Goal: Task Accomplishment & Management: Use online tool/utility

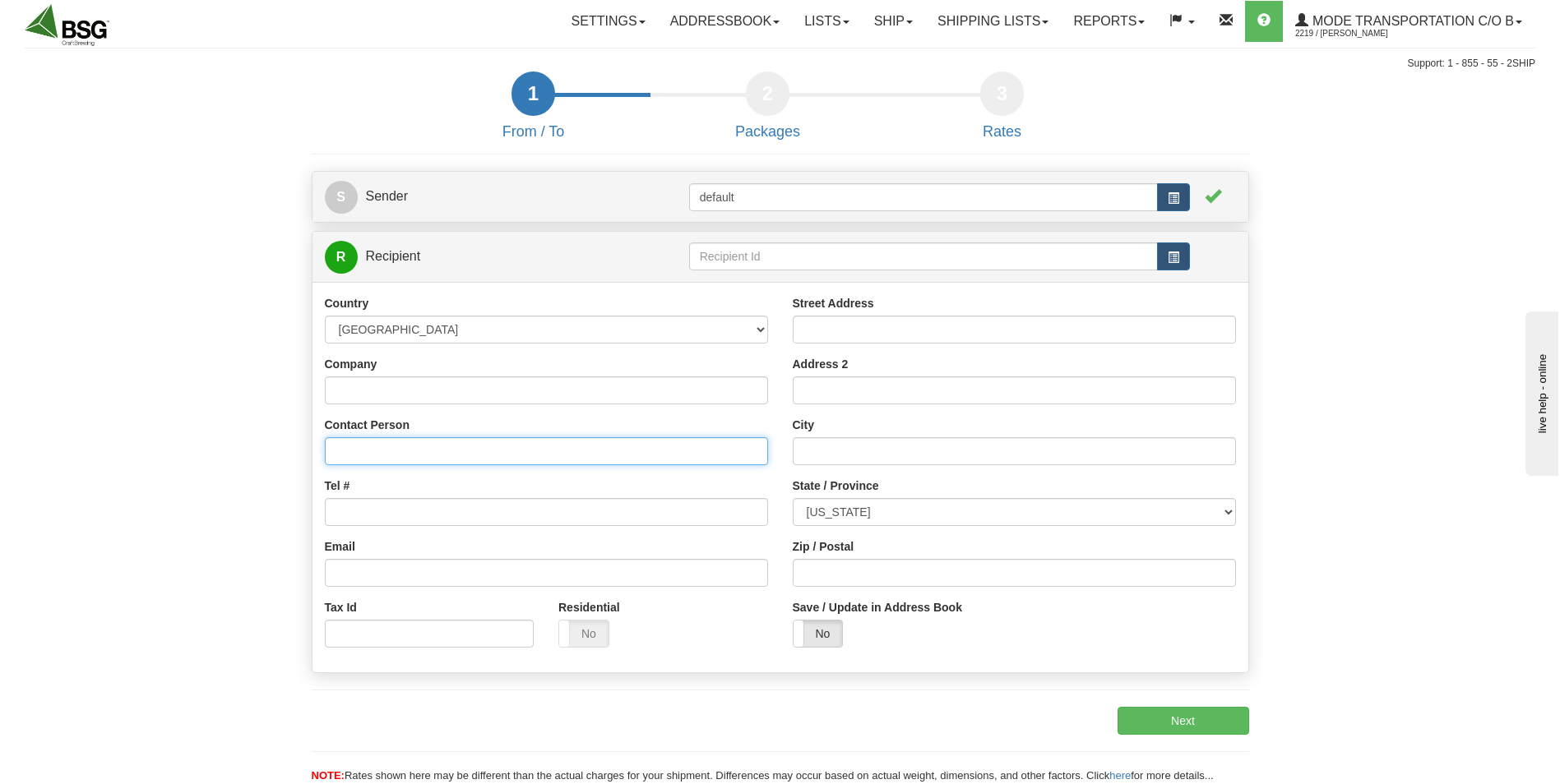
click at [424, 445] on input "Contact Person" at bounding box center [546, 451] width 443 height 28
type input "[PERSON_NAME]"
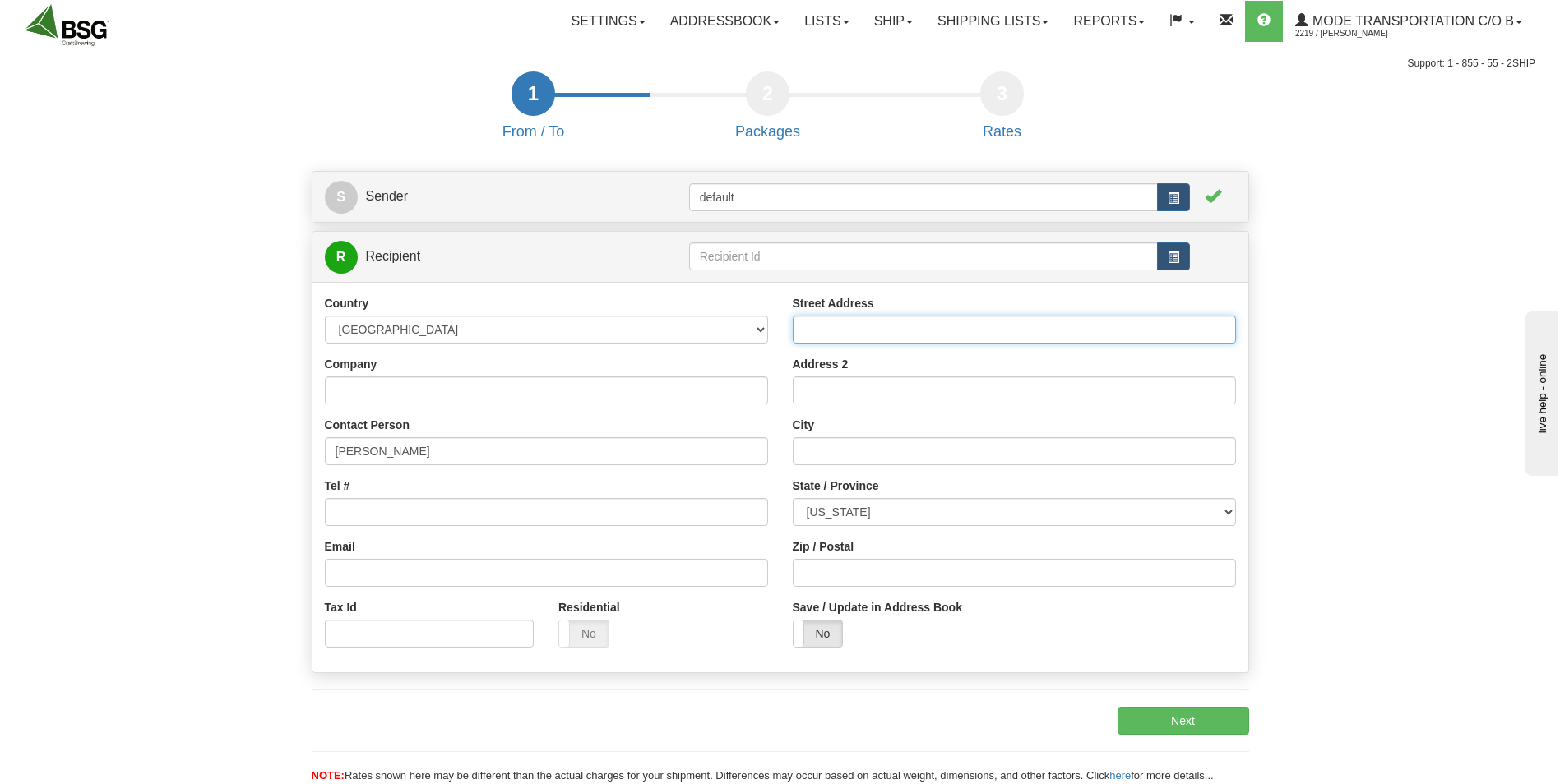
type input "[STREET_ADDRESS]"
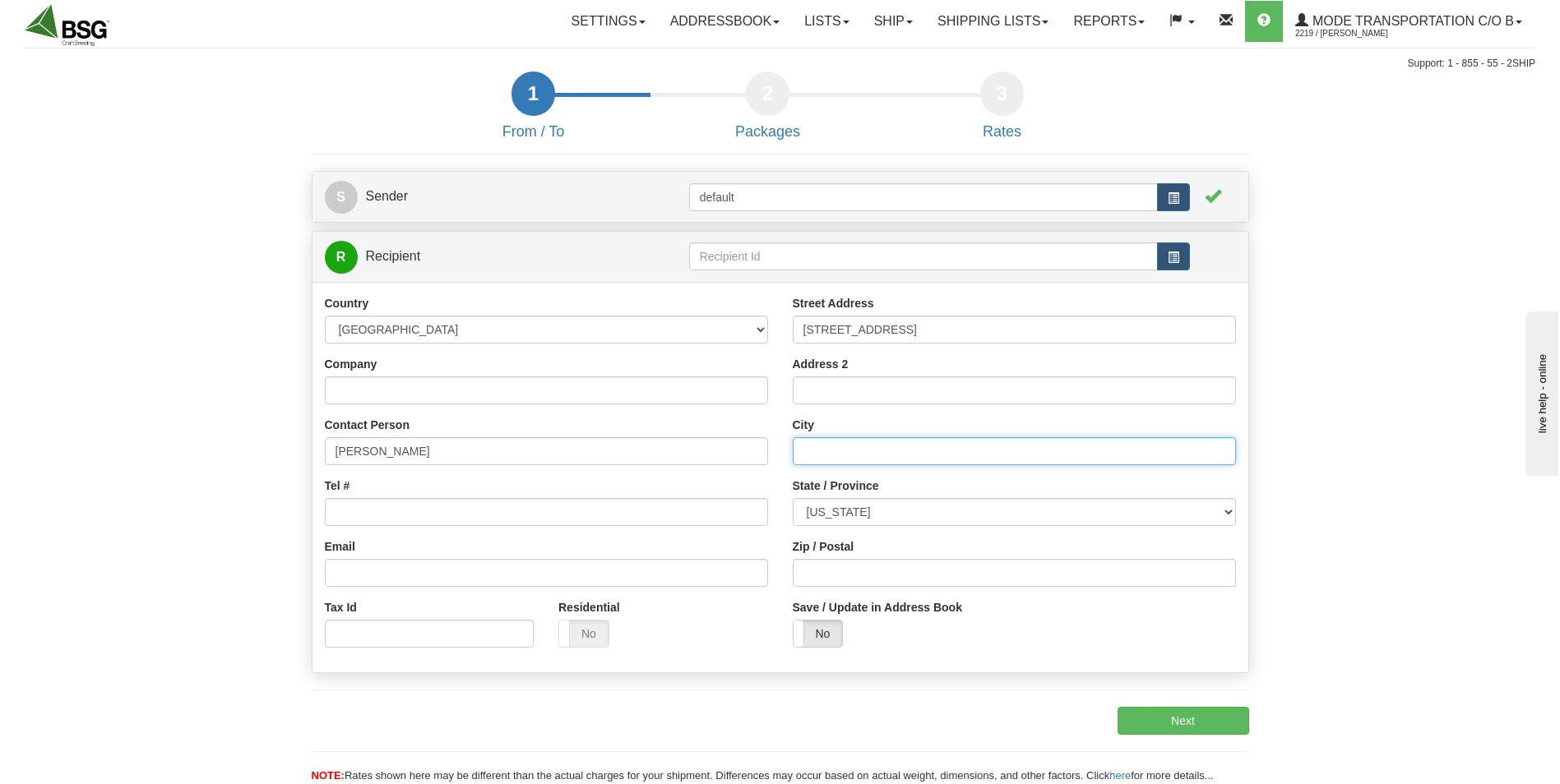
type input "[GEOGRAPHIC_DATA]"
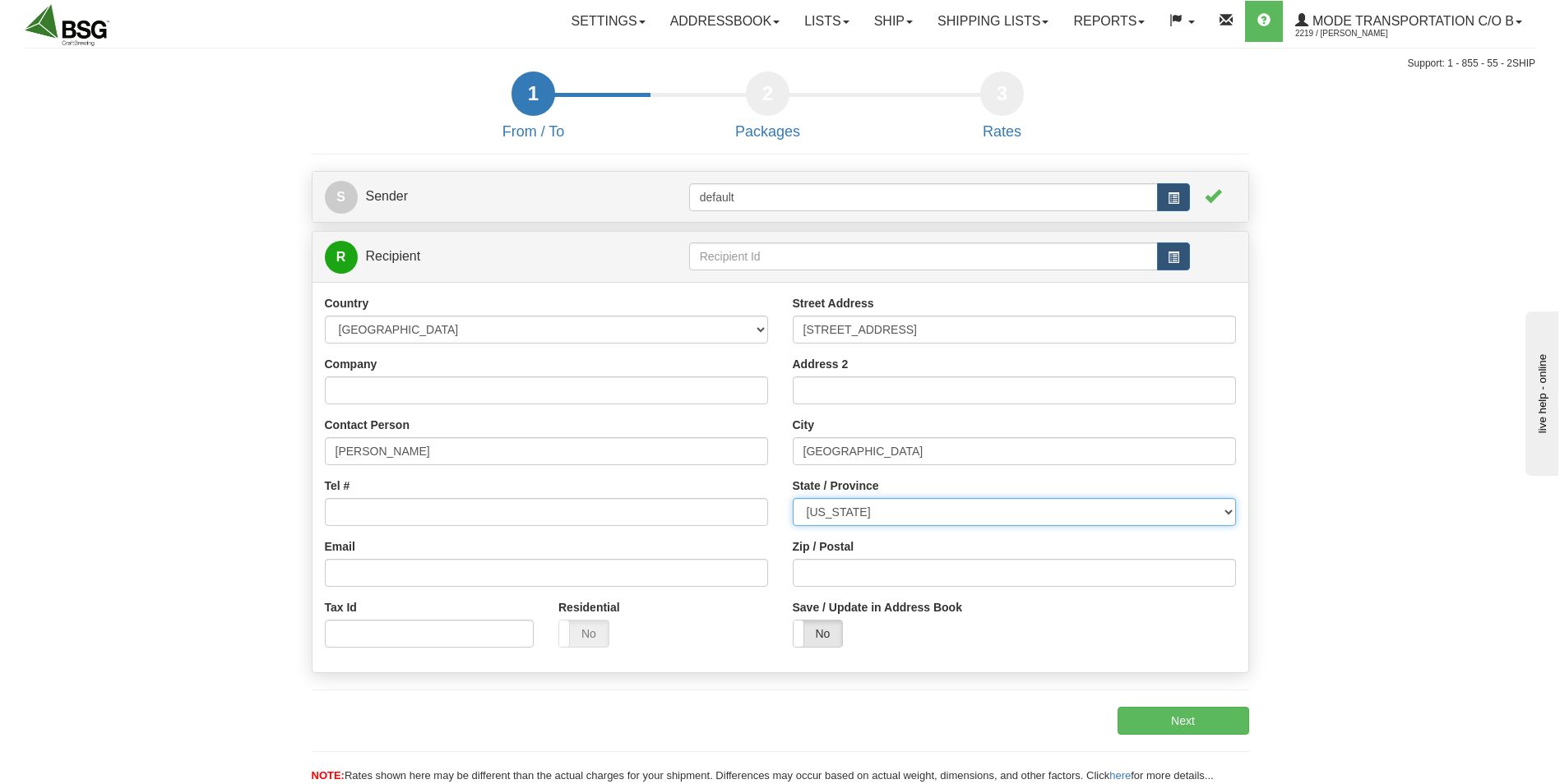
select select "OH"
type input "45247"
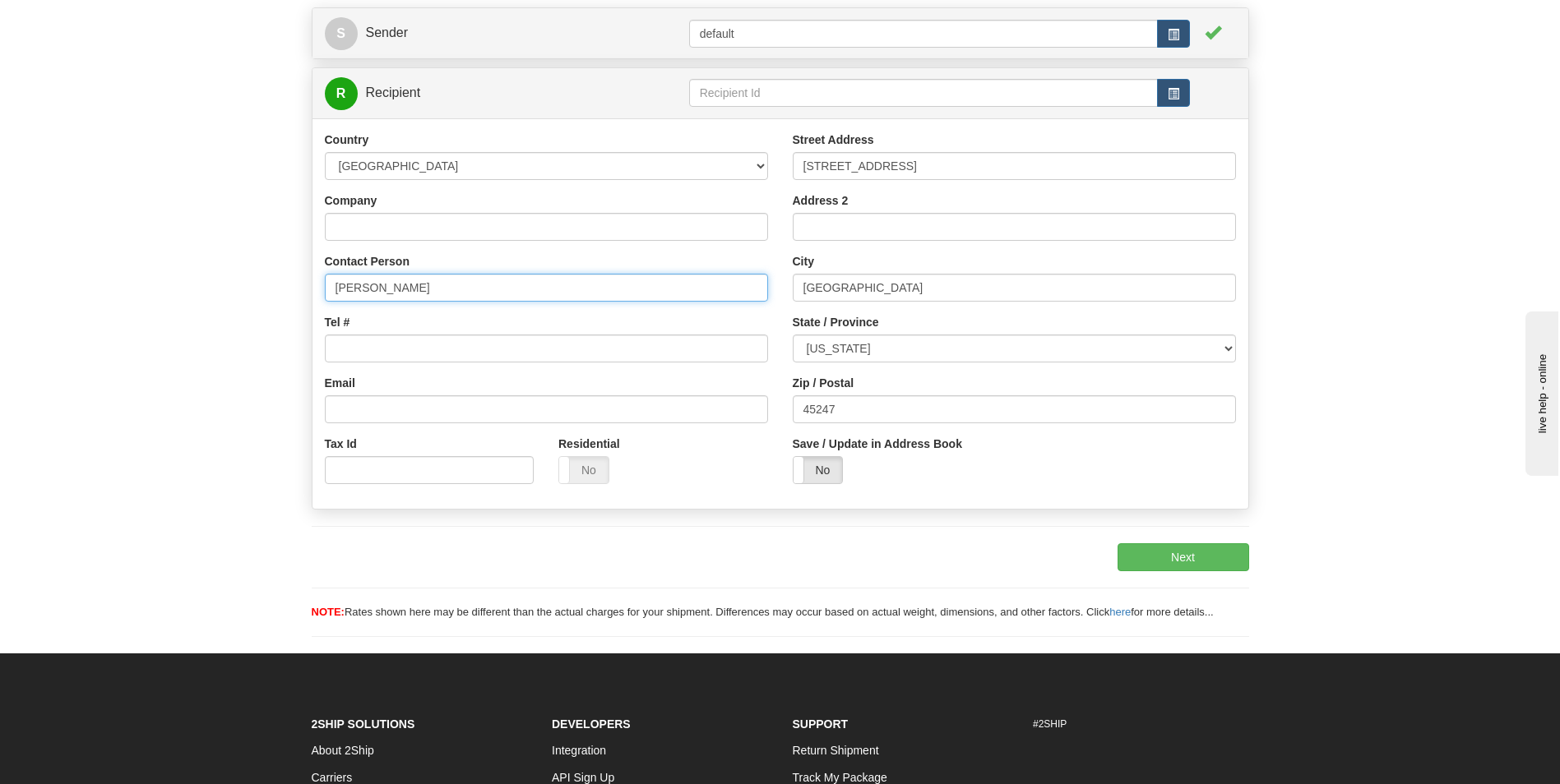
scroll to position [164, 0]
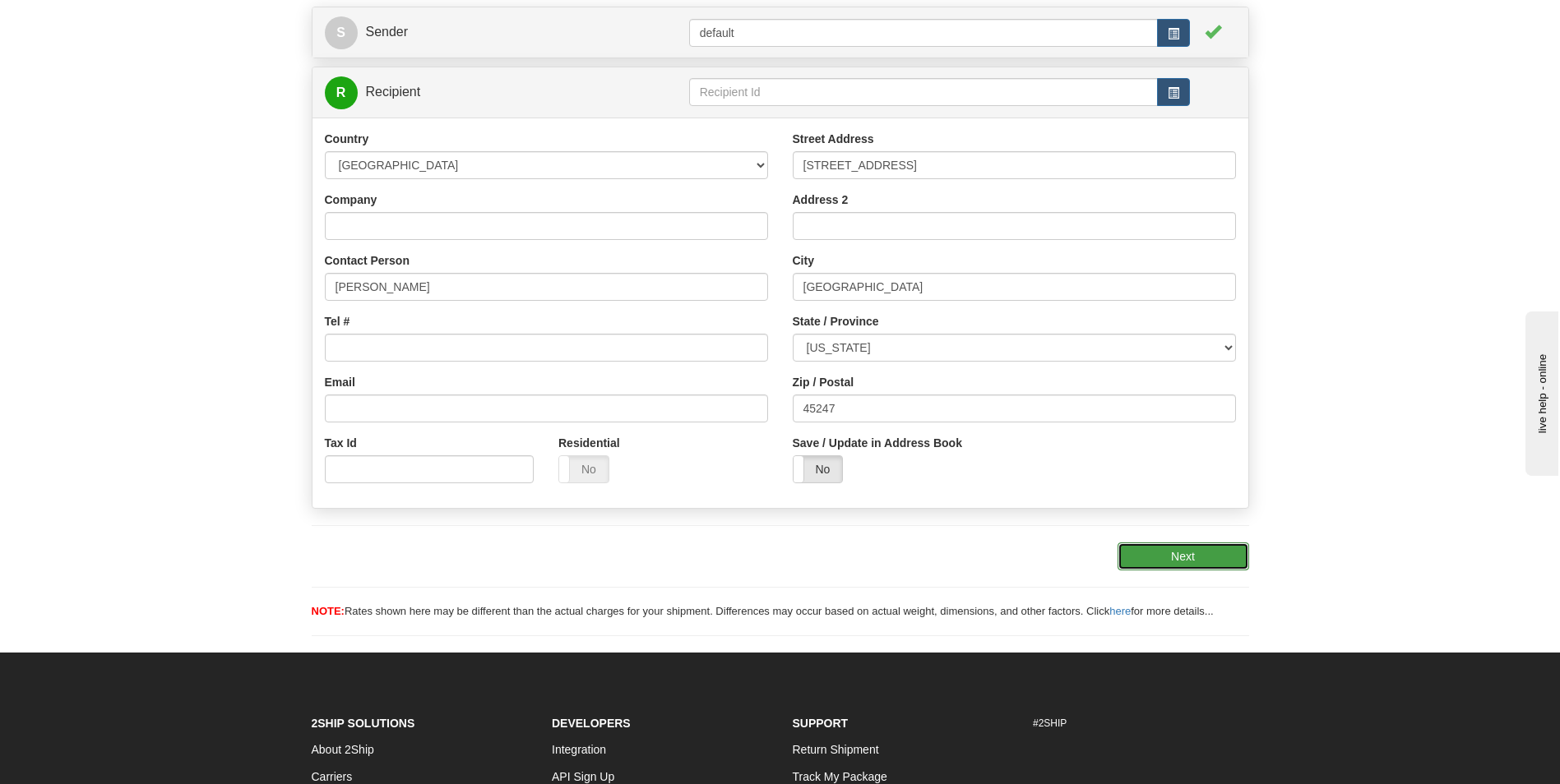
click at [1147, 557] on button "Next" at bounding box center [1183, 557] width 131 height 28
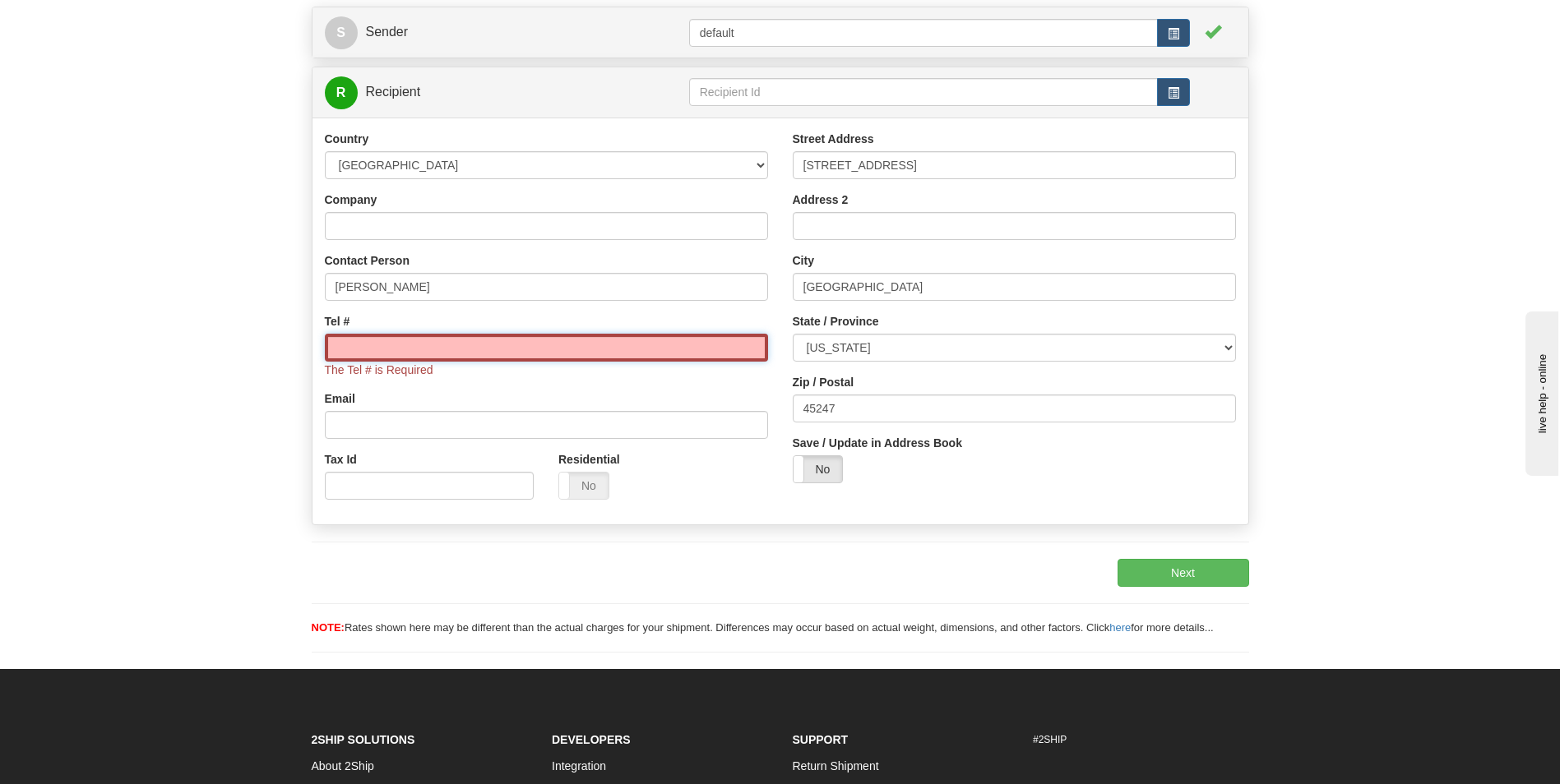
click at [429, 339] on input "Tel #" at bounding box center [546, 347] width 443 height 28
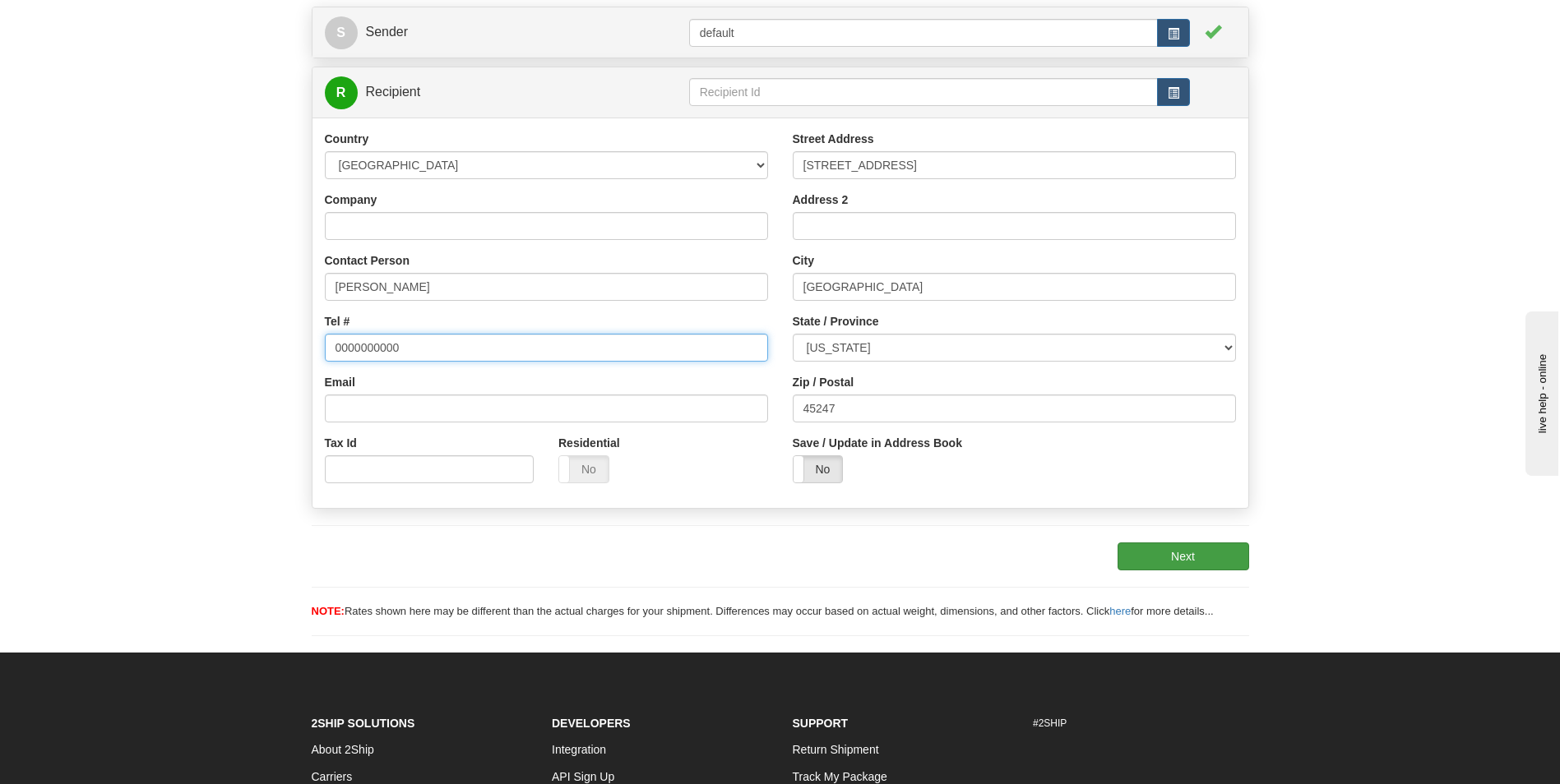
type input "0000000000"
click at [1183, 560] on button "Next" at bounding box center [1183, 557] width 131 height 28
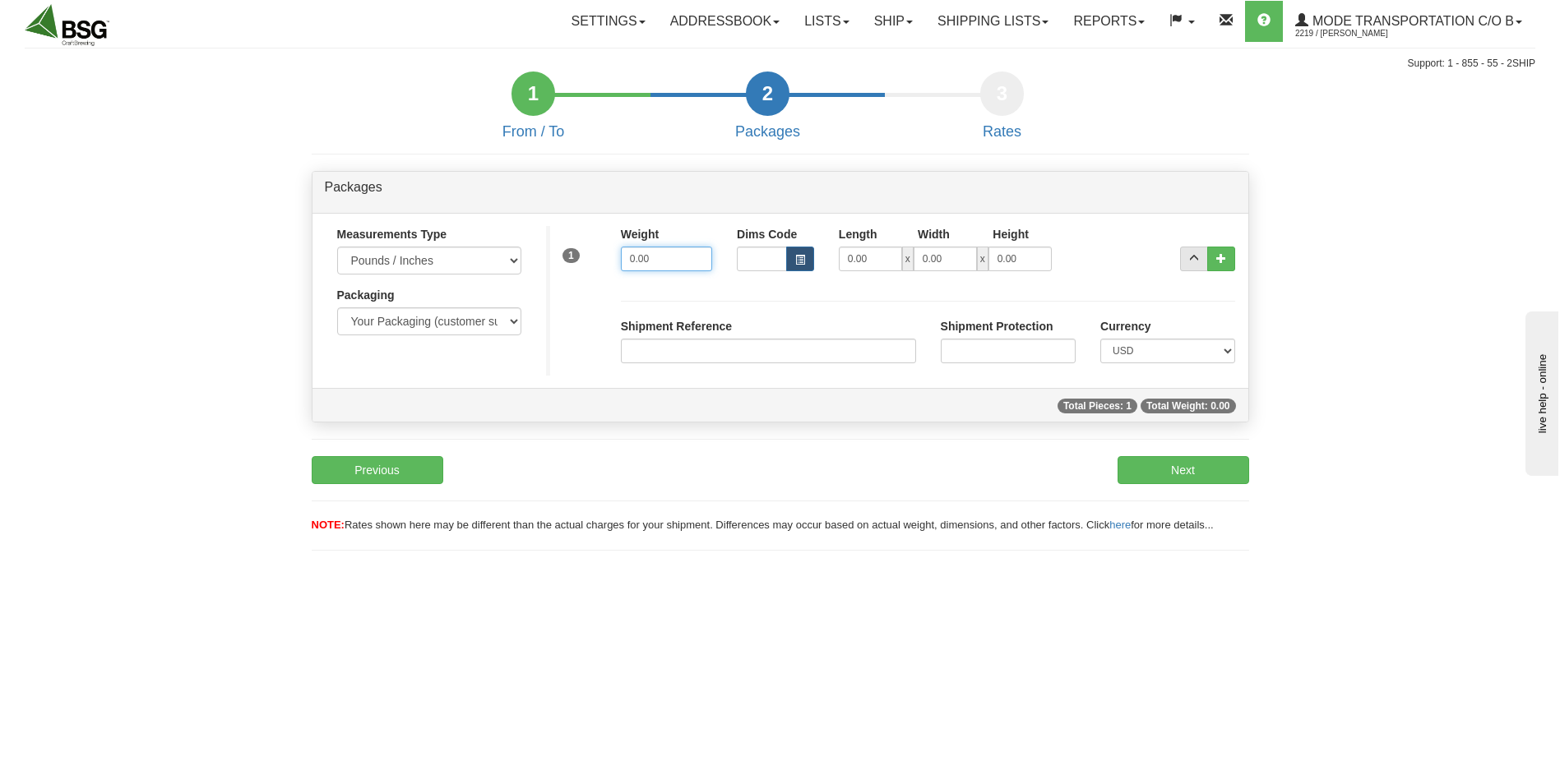
click at [652, 265] on input "0.00" at bounding box center [666, 259] width 91 height 24
type input "2.00"
click at [859, 258] on input "0.00" at bounding box center [870, 259] width 63 height 24
type input "16.50"
click at [945, 259] on input "0.00" at bounding box center [945, 259] width 63 height 24
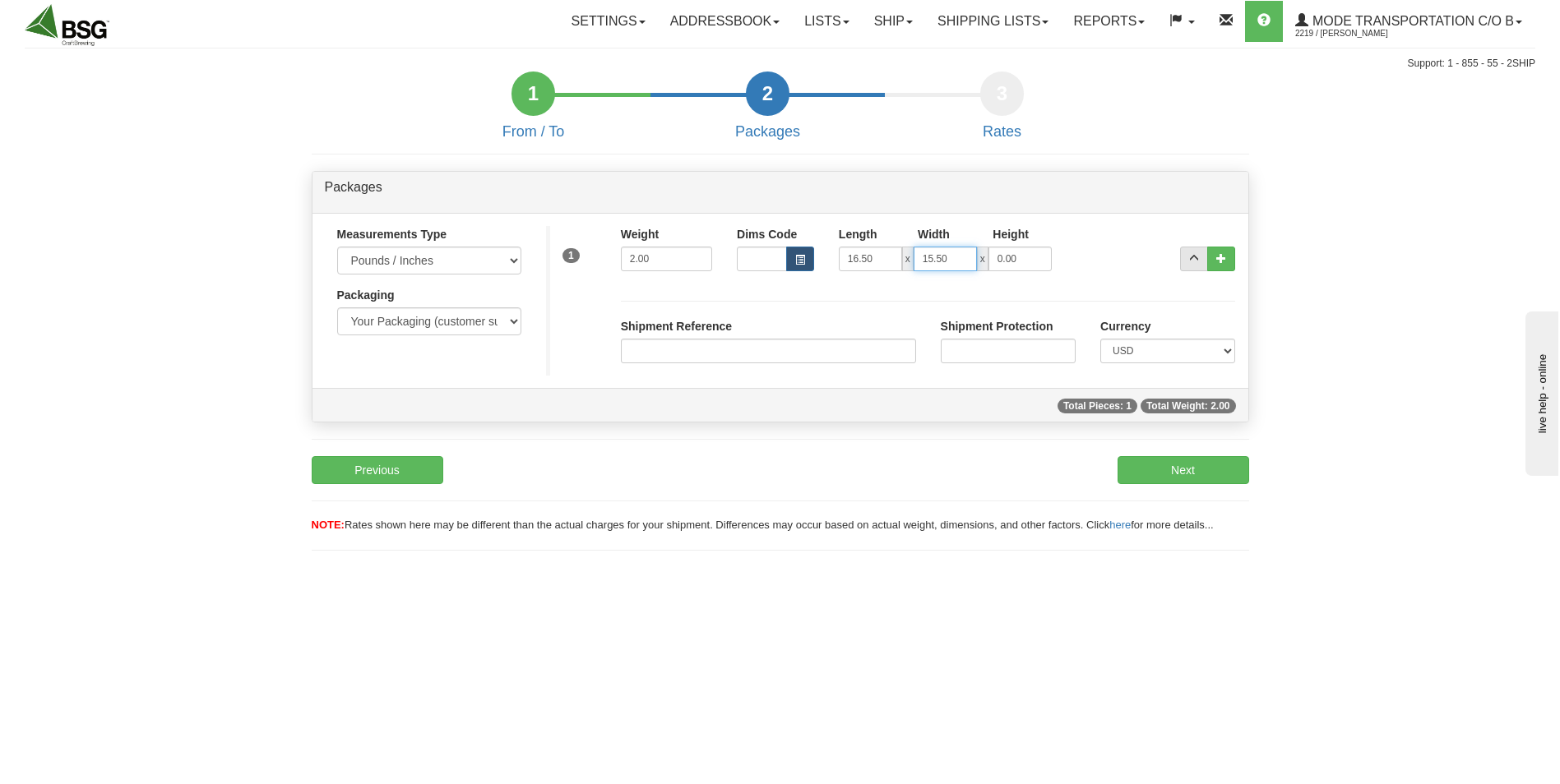
type input "15.50"
click at [1021, 263] on input "0.00" at bounding box center [1020, 259] width 63 height 24
type input "6.50"
click at [681, 434] on div "S Sender default Yes No" at bounding box center [781, 352] width 962 height 430
click at [1159, 474] on button "Next" at bounding box center [1183, 470] width 131 height 28
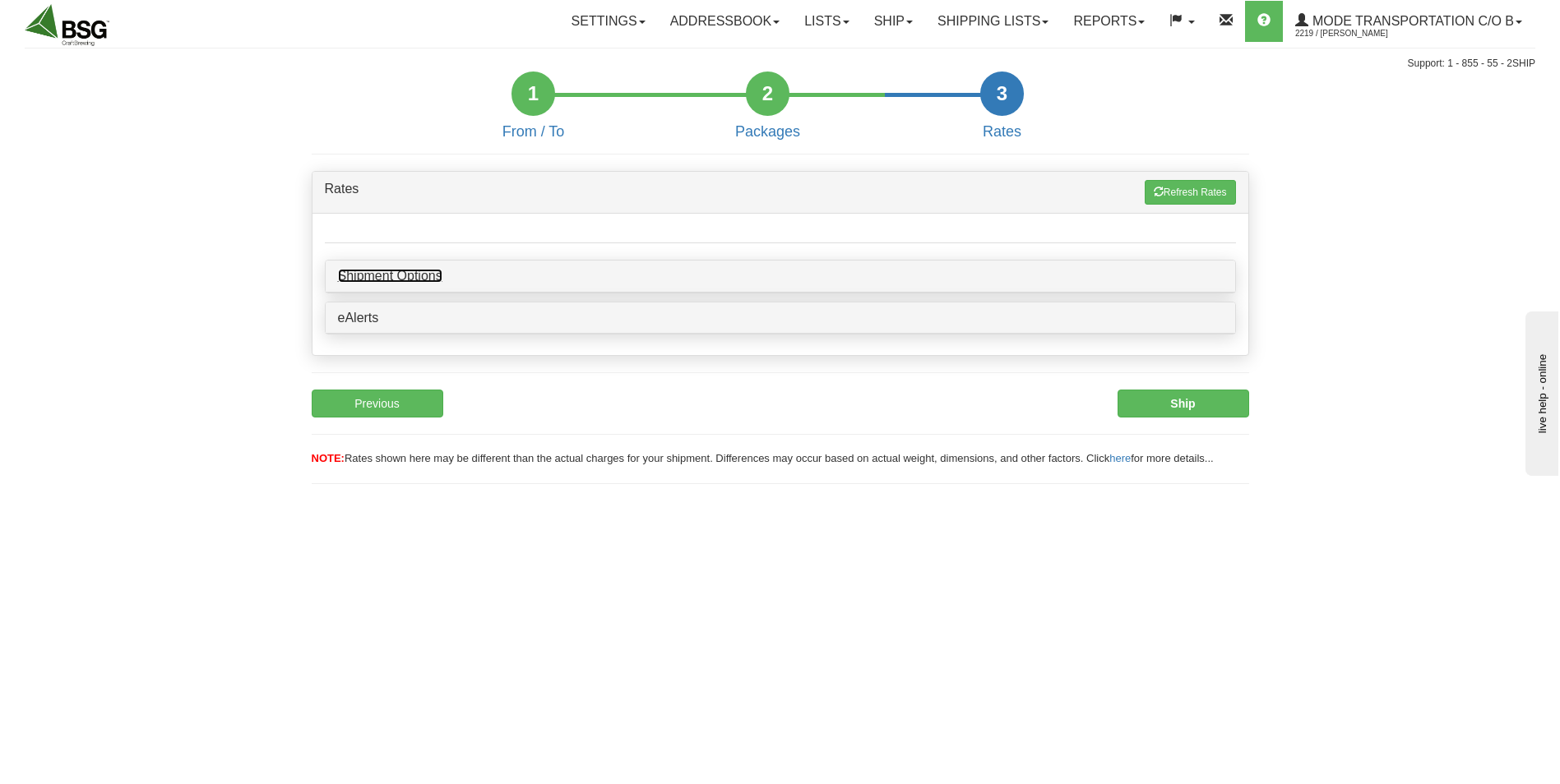
click at [400, 276] on link "Shipment Options" at bounding box center [390, 276] width 104 height 14
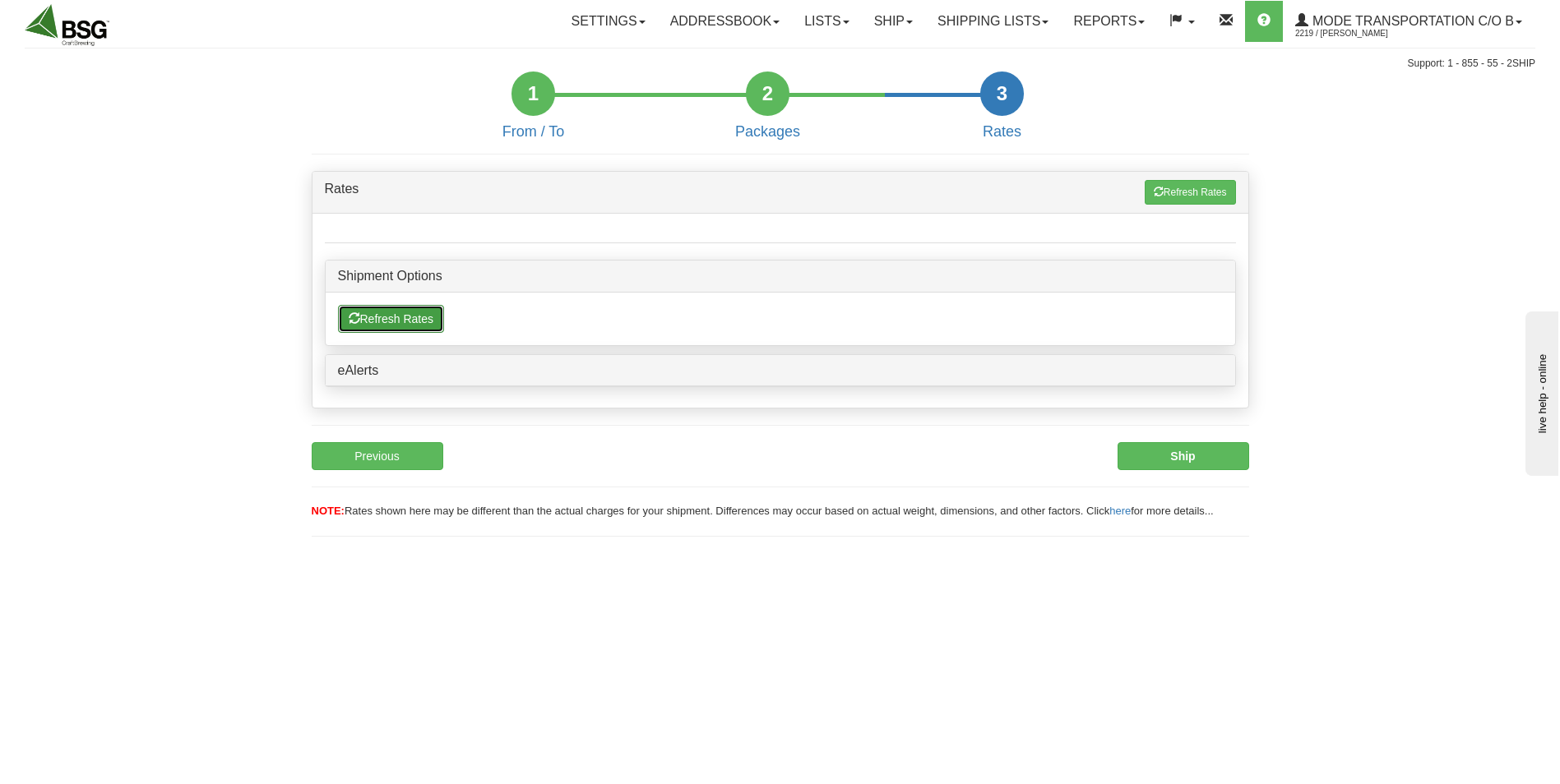
click at [395, 324] on button "Refresh Rates" at bounding box center [391, 319] width 106 height 28
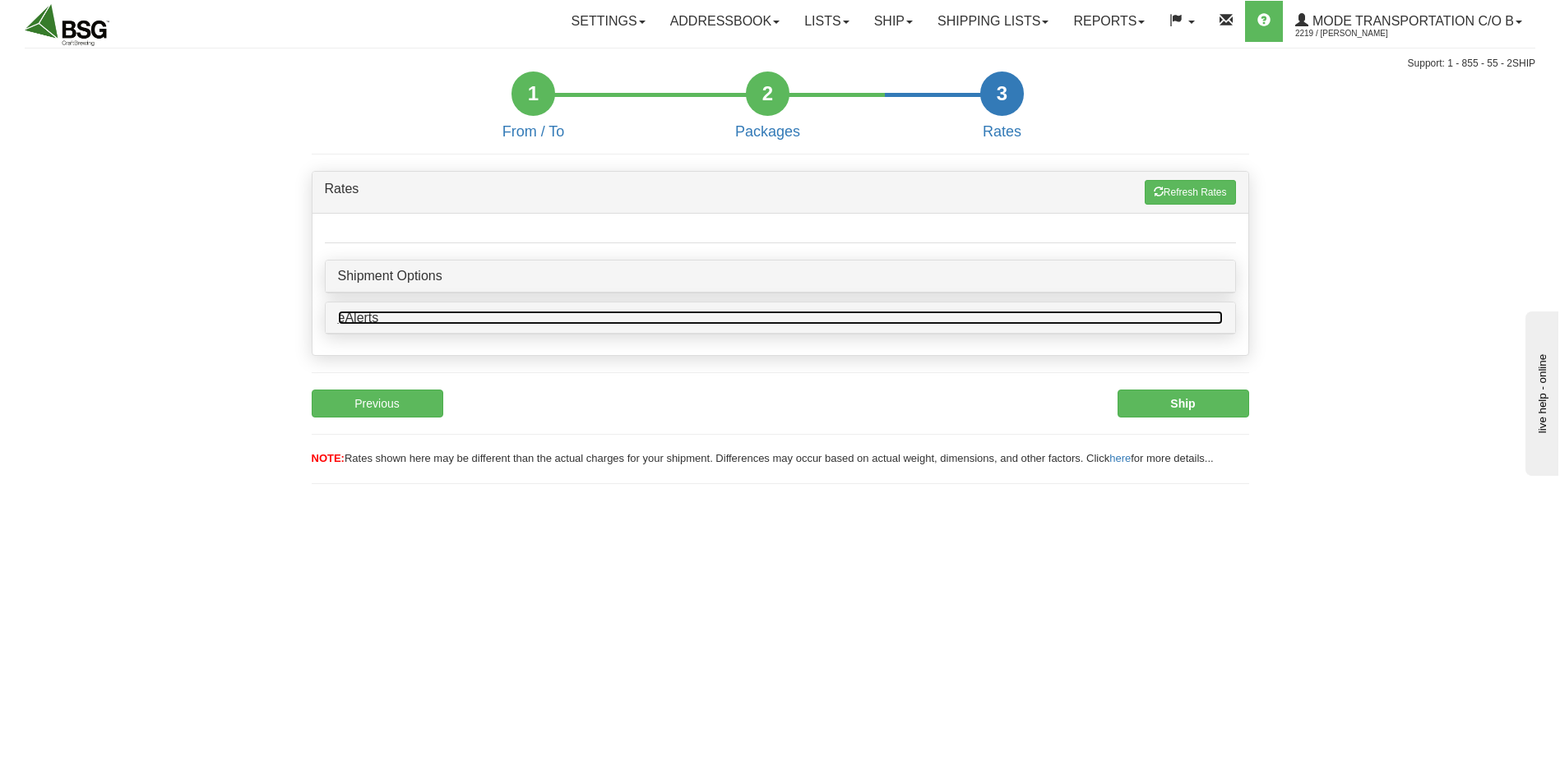
click at [372, 324] on link "eAlerts" at bounding box center [780, 318] width 885 height 15
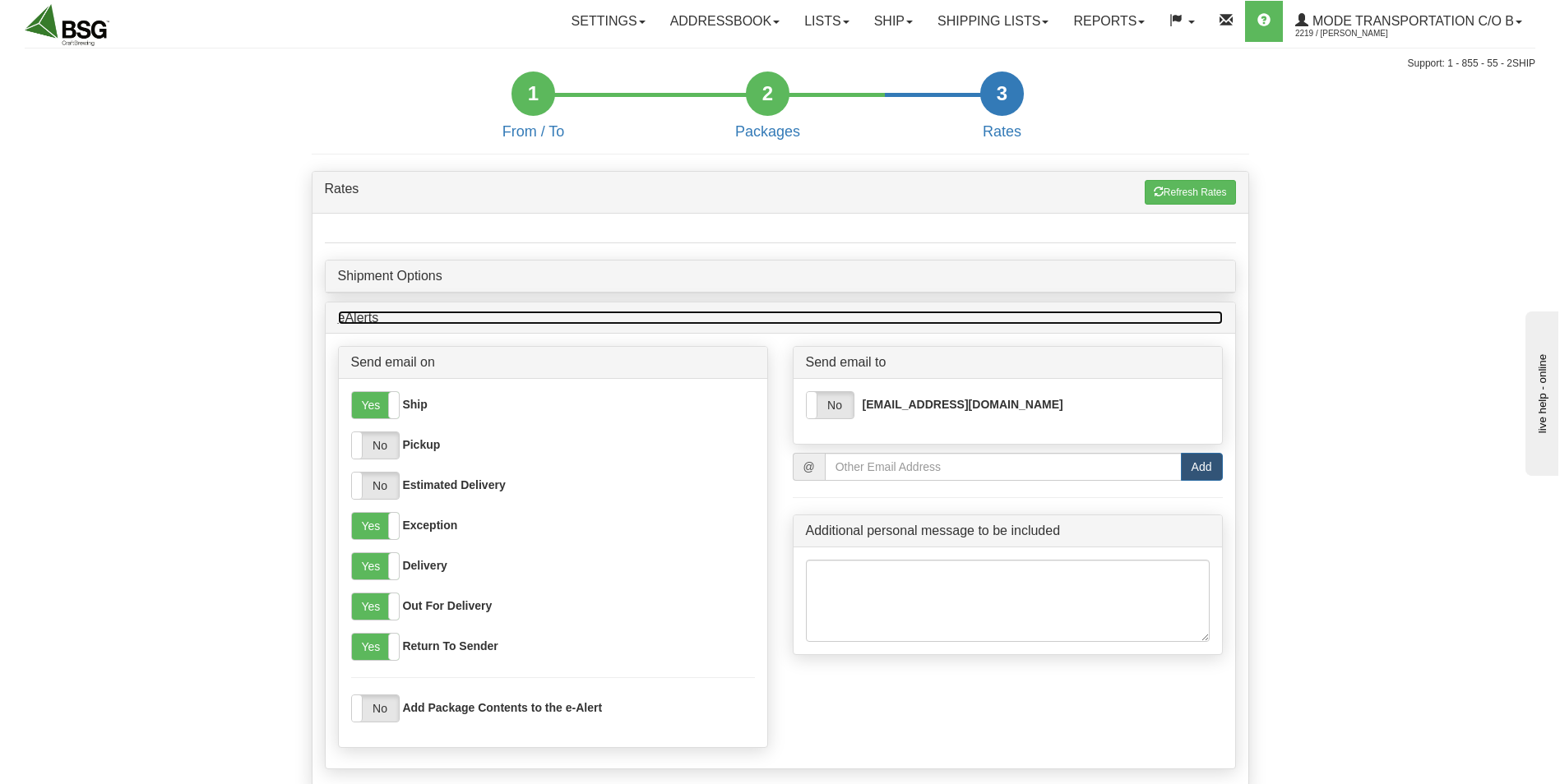
click at [365, 320] on link "eAlerts" at bounding box center [780, 318] width 885 height 15
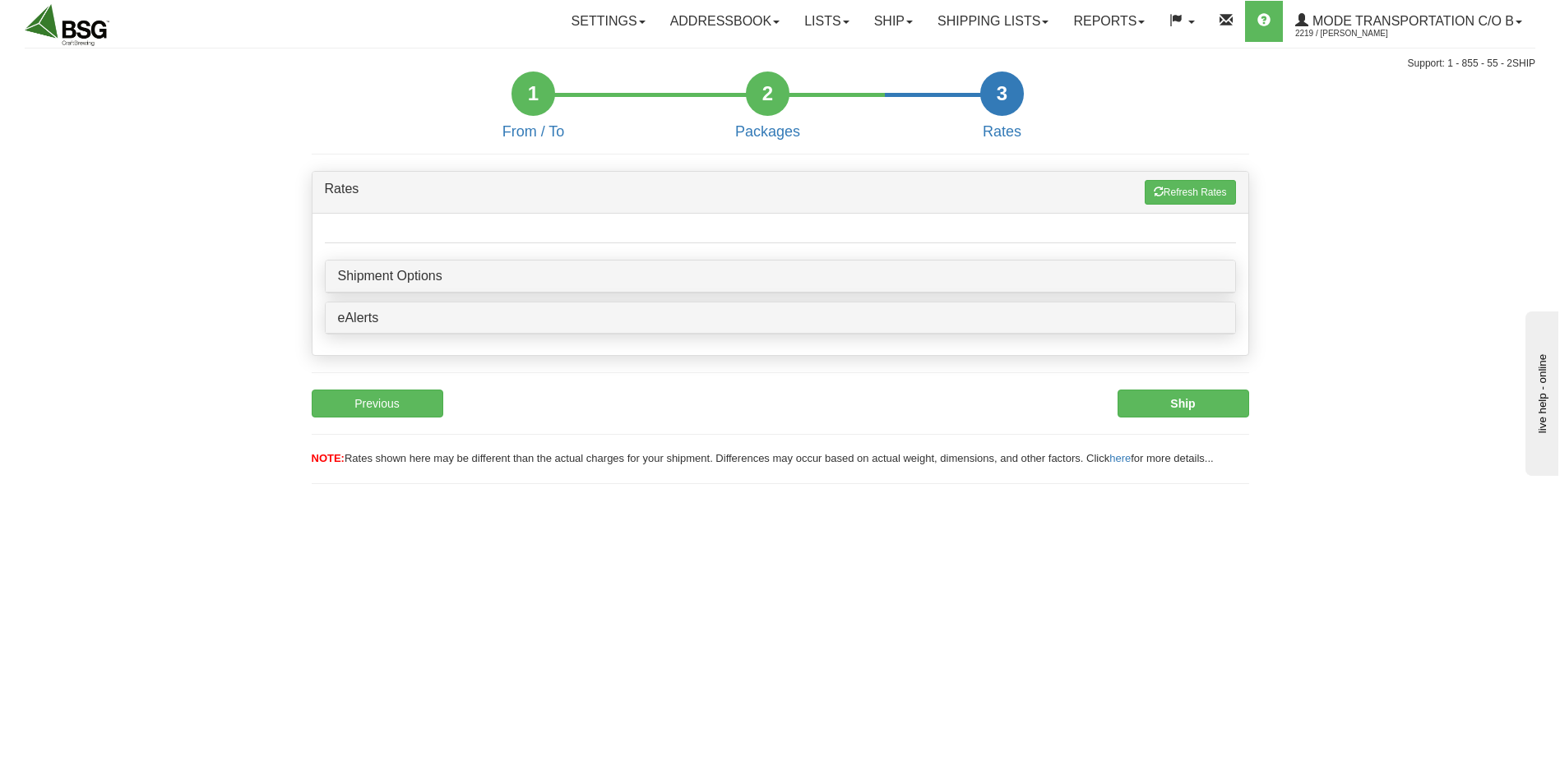
click at [375, 287] on div "Shipment Options" at bounding box center [780, 276] width 909 height 32
click at [377, 281] on link "Shipment Options" at bounding box center [390, 276] width 104 height 14
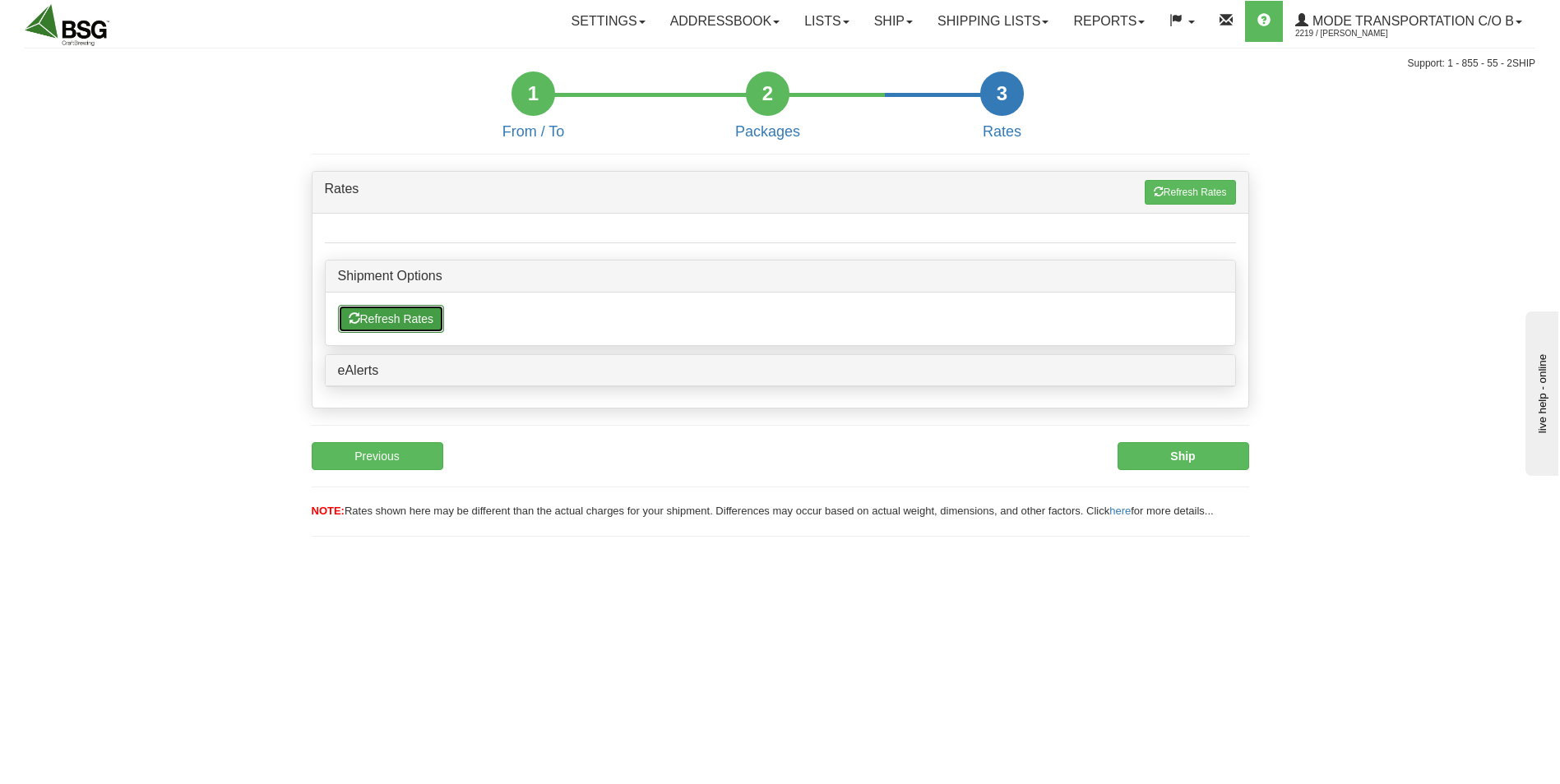
click at [411, 320] on button "Refresh Rates" at bounding box center [391, 319] width 106 height 28
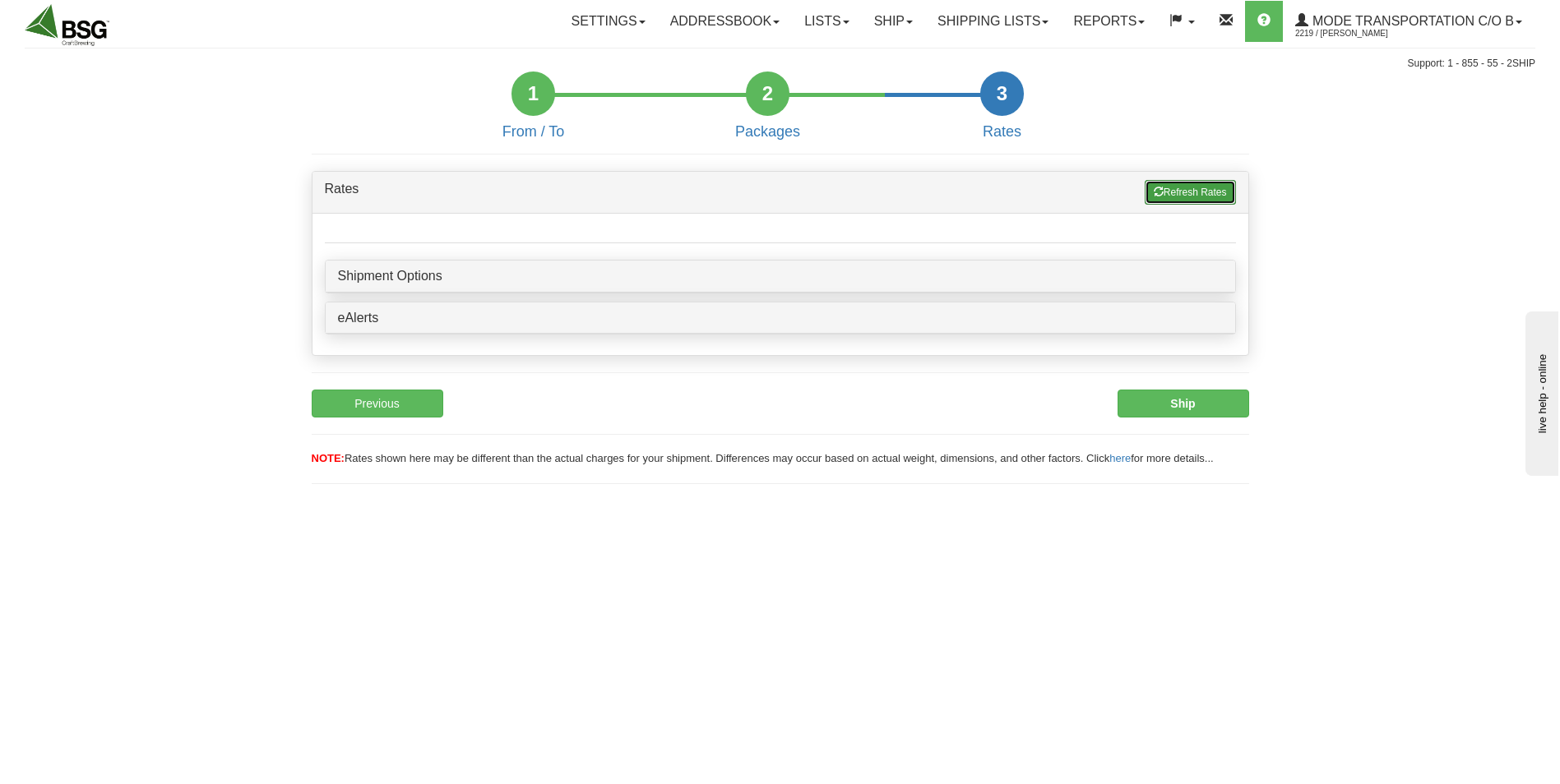
click at [1172, 190] on button "Refresh Rates" at bounding box center [1190, 192] width 91 height 24
click at [533, 93] on div "1" at bounding box center [533, 93] width 43 height 44
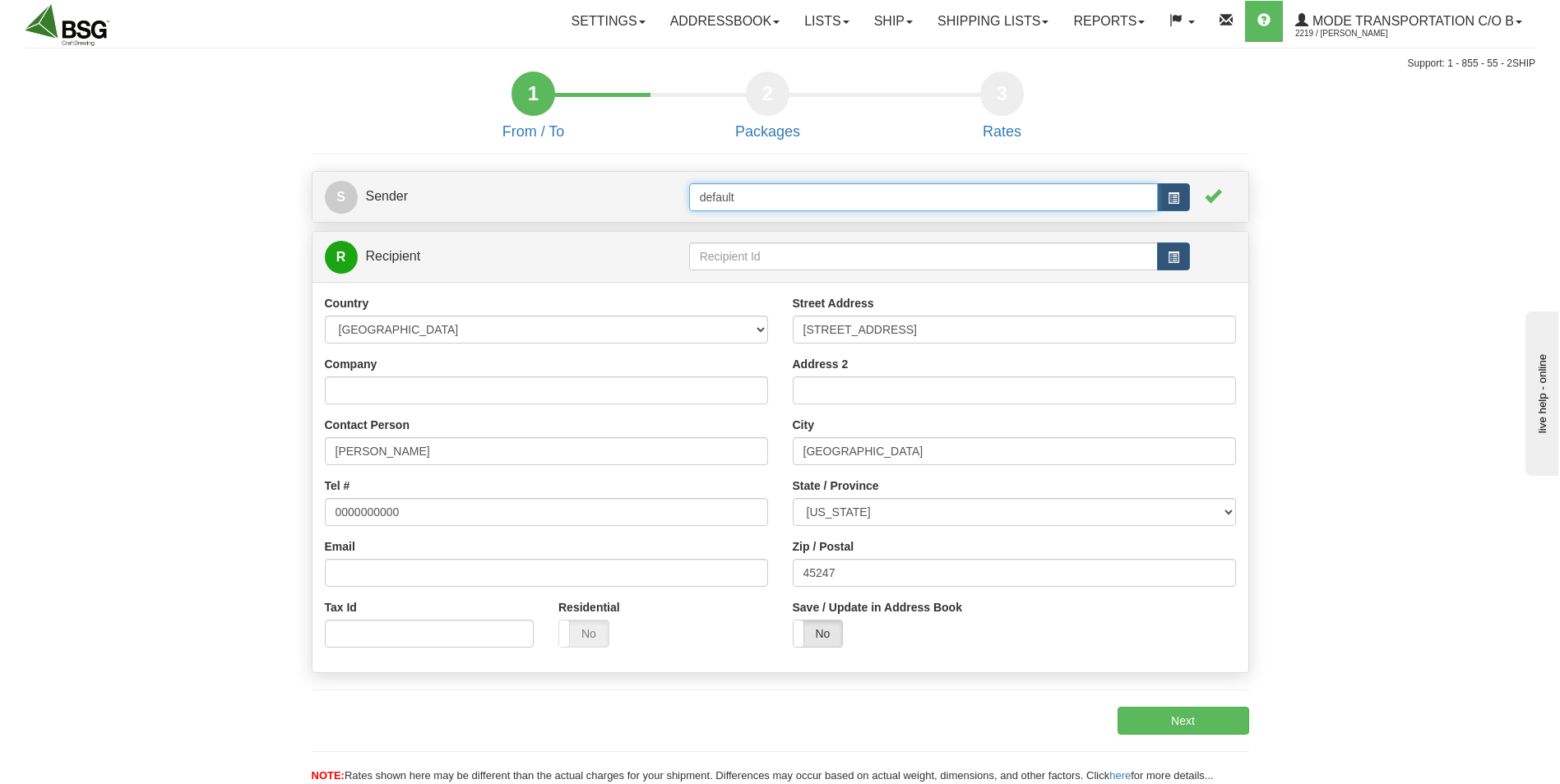
click at [848, 193] on input "default" at bounding box center [923, 197] width 469 height 28
click at [1174, 199] on span "button" at bounding box center [1173, 198] width 11 height 11
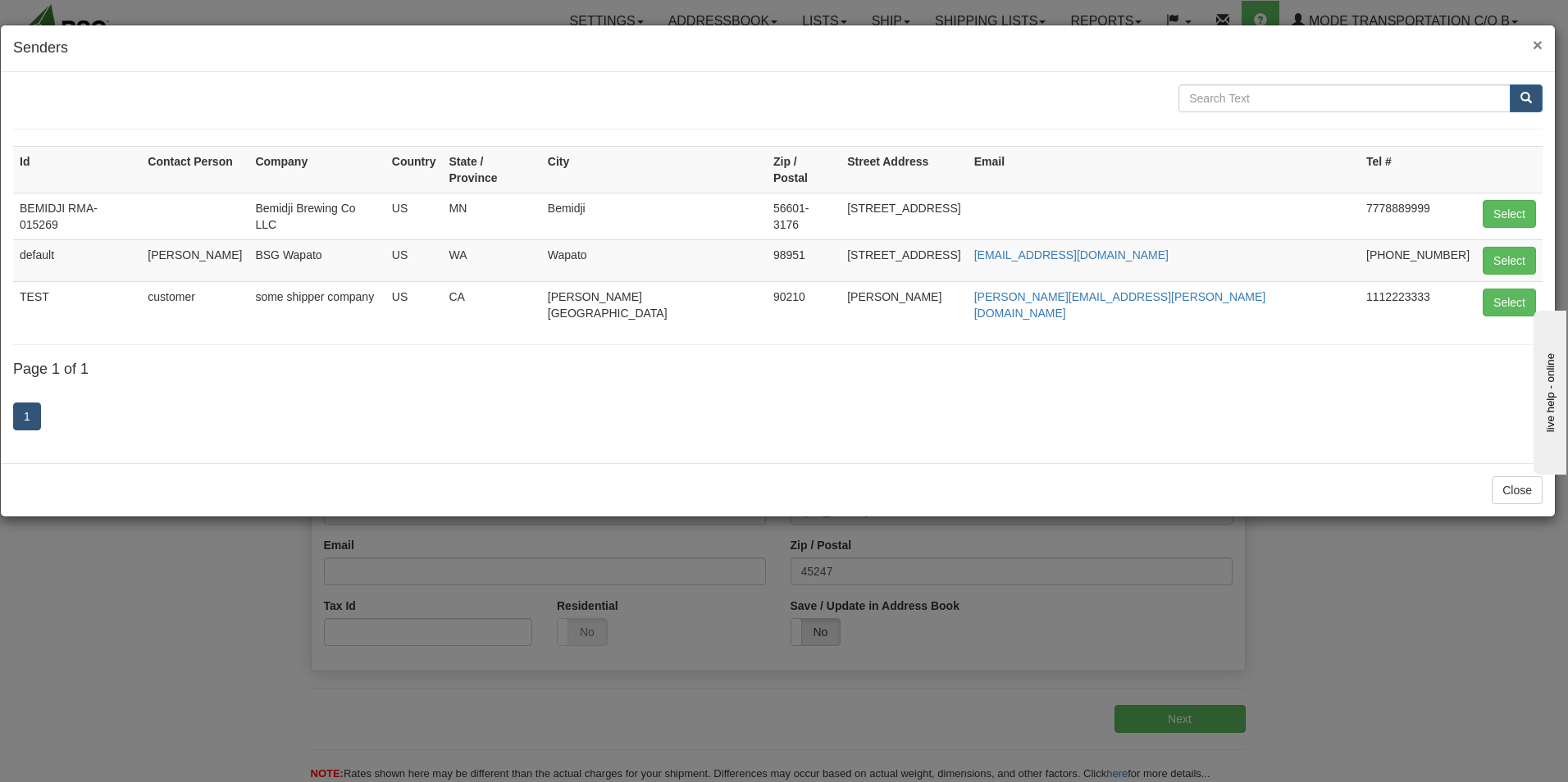
click at [1534, 48] on span "×" at bounding box center [1537, 45] width 10 height 19
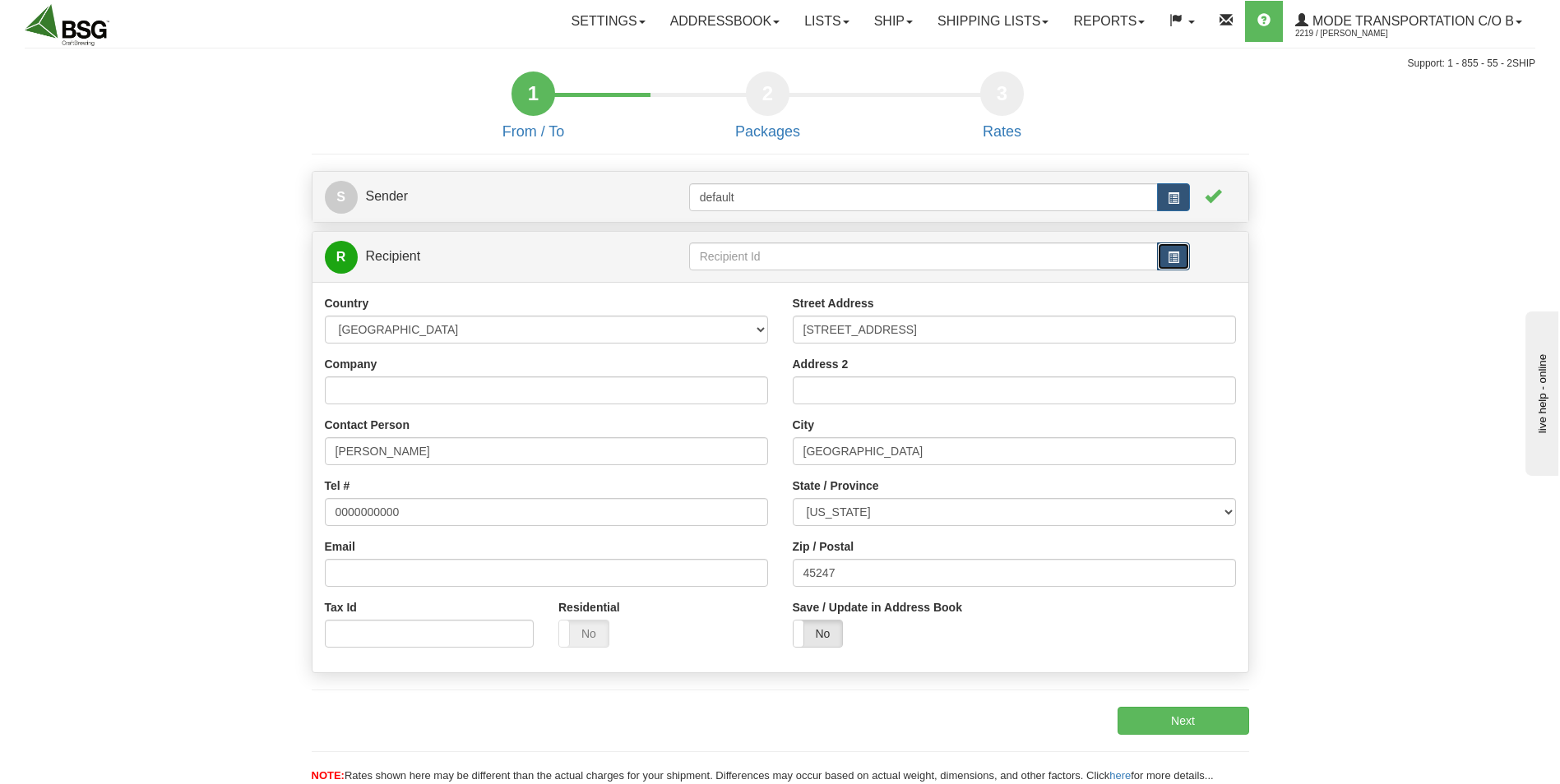
click at [1173, 254] on span "button" at bounding box center [1173, 257] width 11 height 11
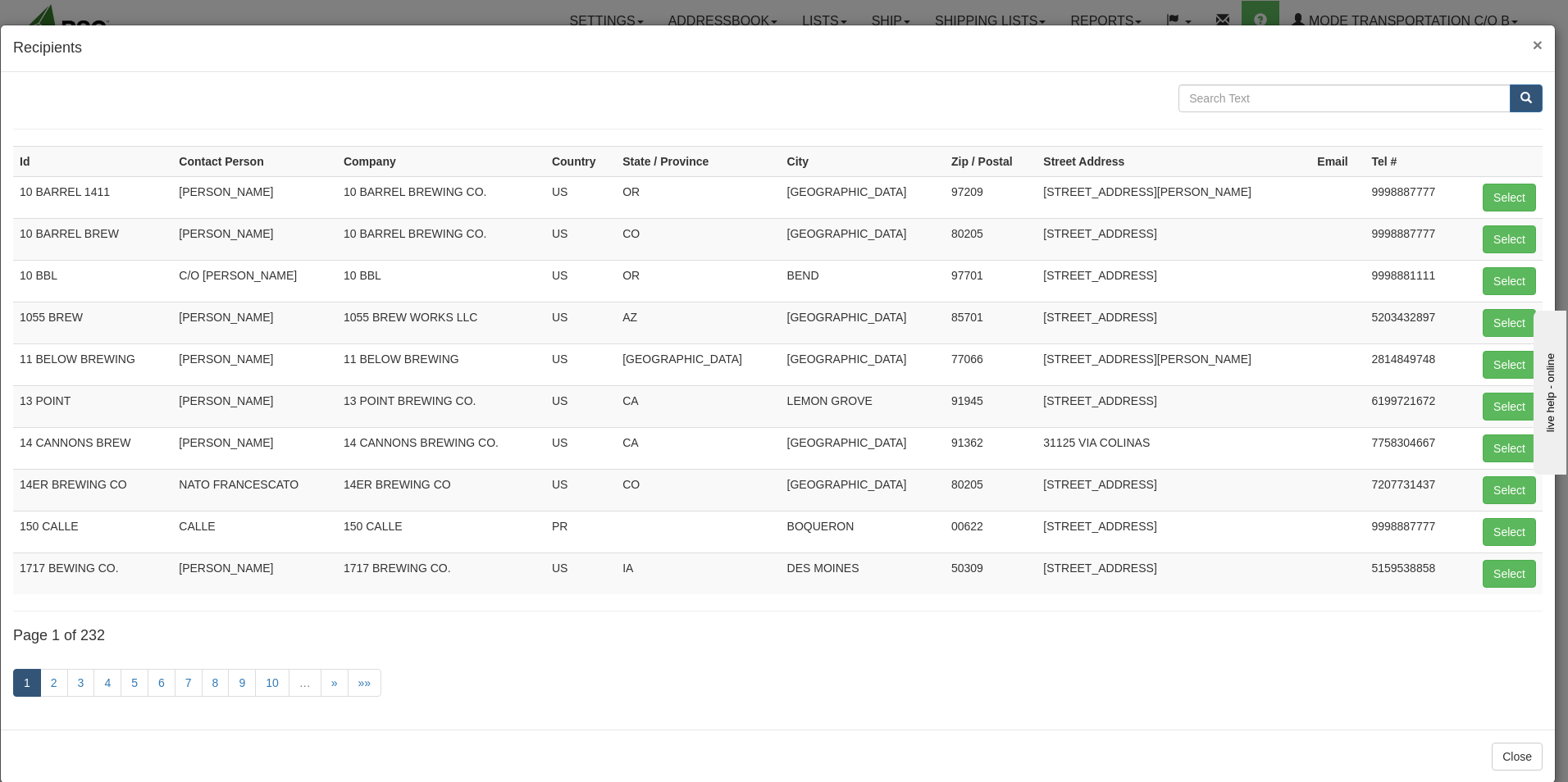
click at [1532, 42] on span "×" at bounding box center [1537, 45] width 10 height 19
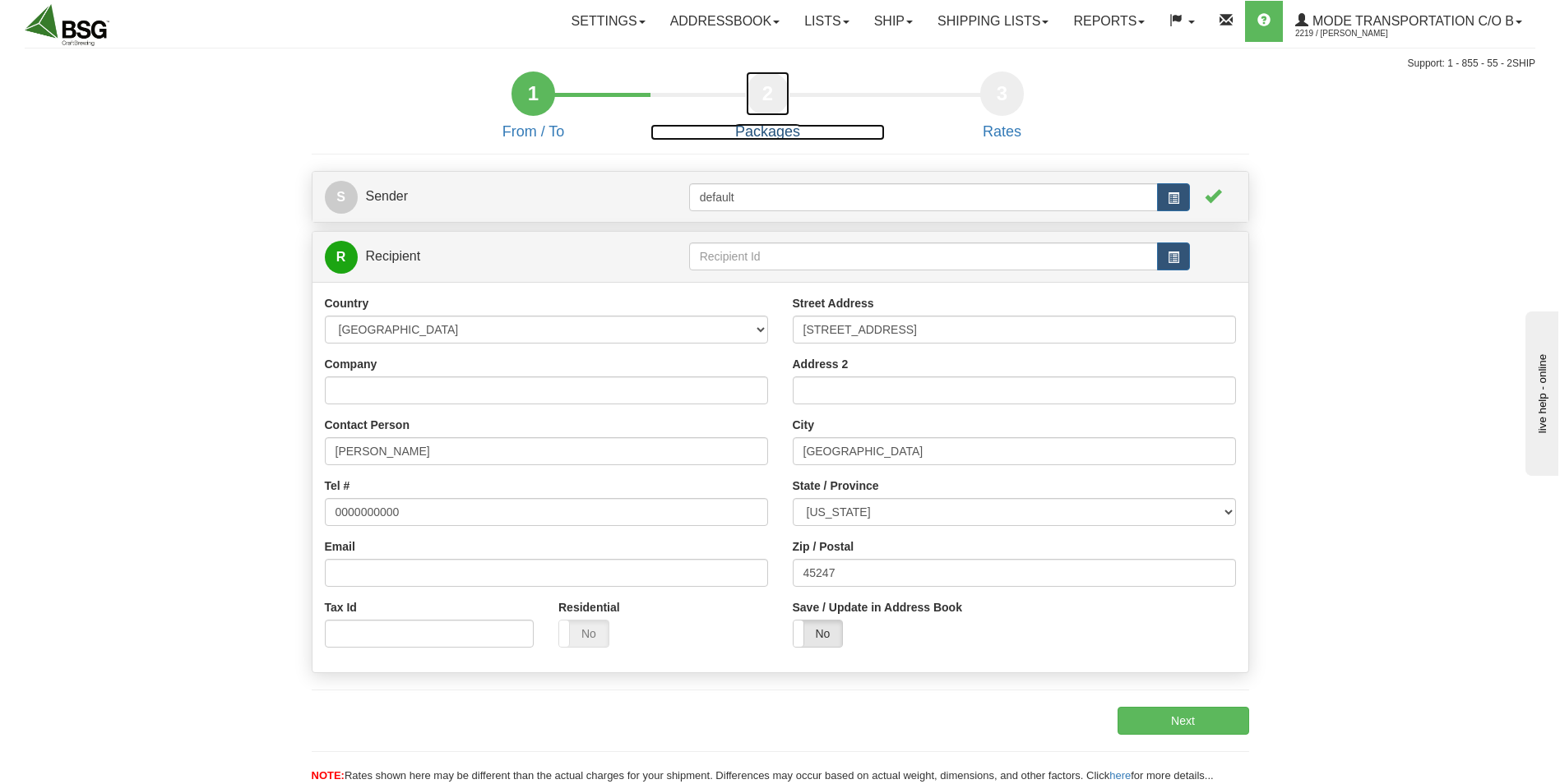
click at [776, 88] on div "2" at bounding box center [768, 93] width 43 height 44
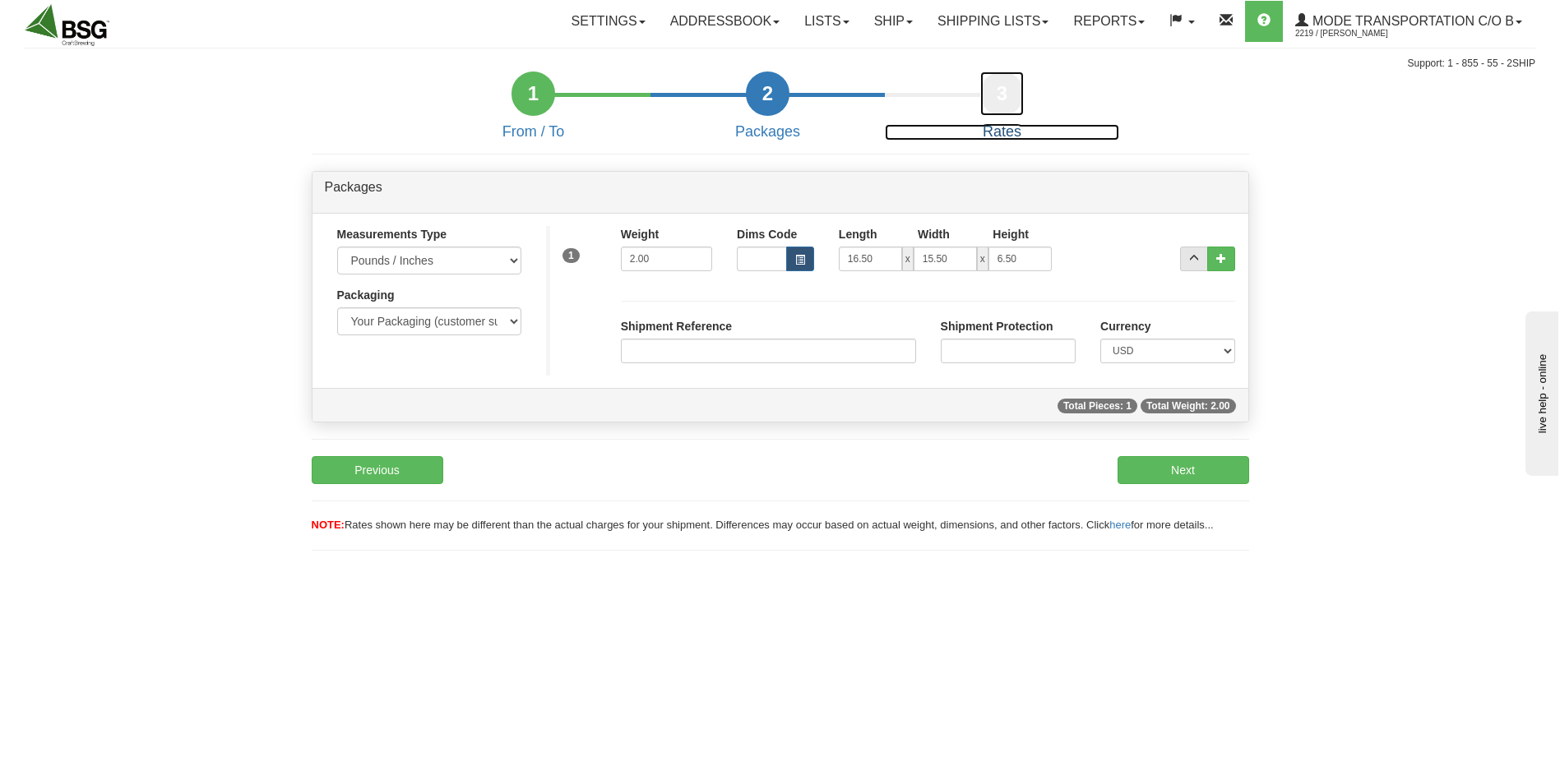
click at [1001, 94] on div "3" at bounding box center [1002, 93] width 43 height 44
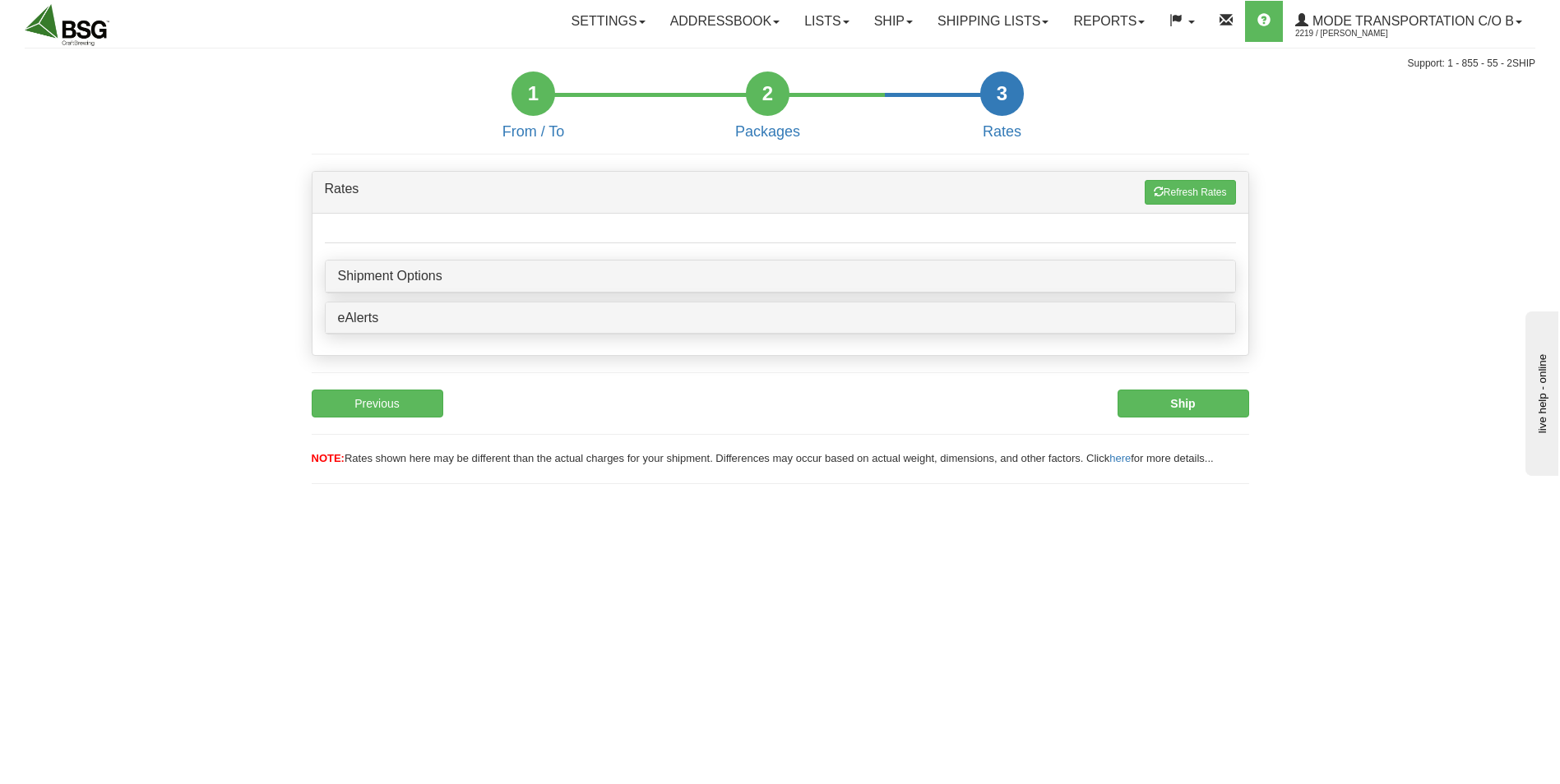
click at [1162, 168] on div "S Sender default Yes No" at bounding box center [781, 319] width 962 height 363
click at [1165, 186] on button "Refresh Rates" at bounding box center [1190, 192] width 91 height 24
click at [1166, 188] on button "Refresh Rates" at bounding box center [1190, 192] width 91 height 24
